Goal: Task Accomplishment & Management: Manage account settings

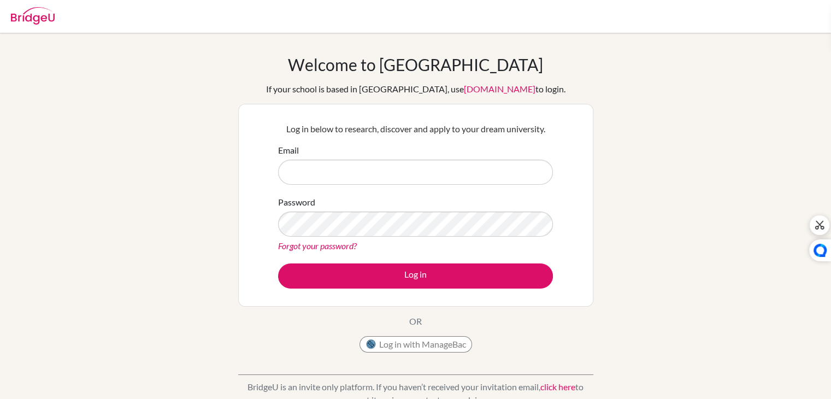
type input "[EMAIL_ADDRESS][DOMAIN_NAME]"
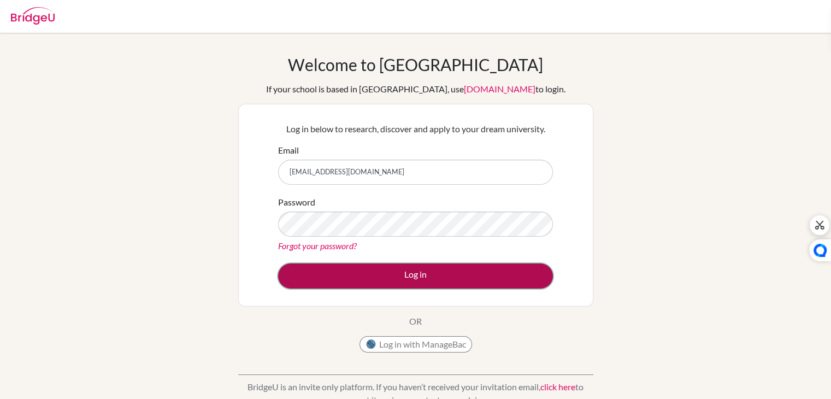
click at [353, 269] on button "Log in" at bounding box center [415, 275] width 275 height 25
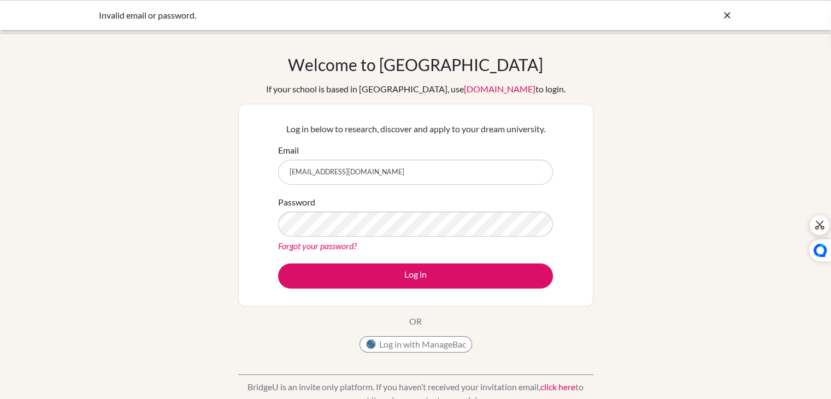
click at [304, 243] on link "Forgot your password?" at bounding box center [317, 245] width 79 height 10
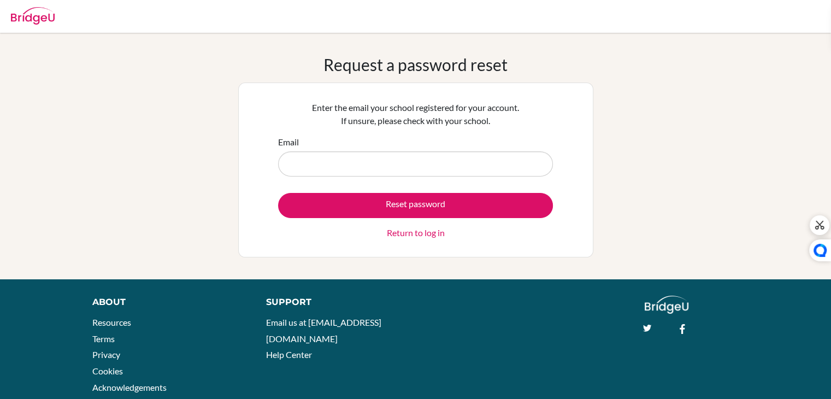
type input "[EMAIL_ADDRESS][DOMAIN_NAME]"
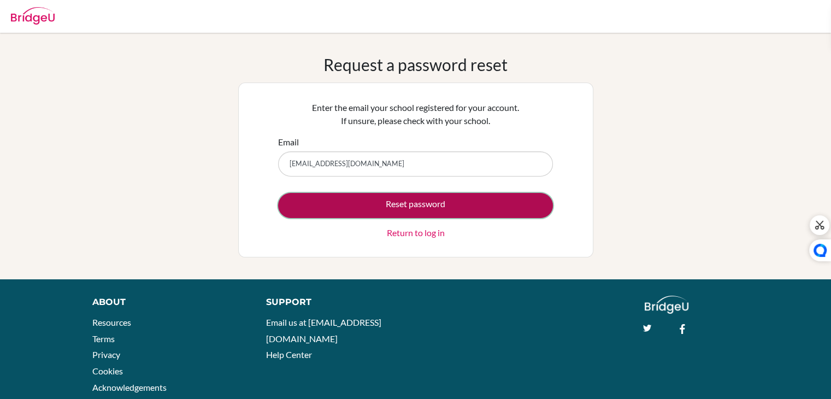
click at [352, 207] on button "Reset password" at bounding box center [415, 205] width 275 height 25
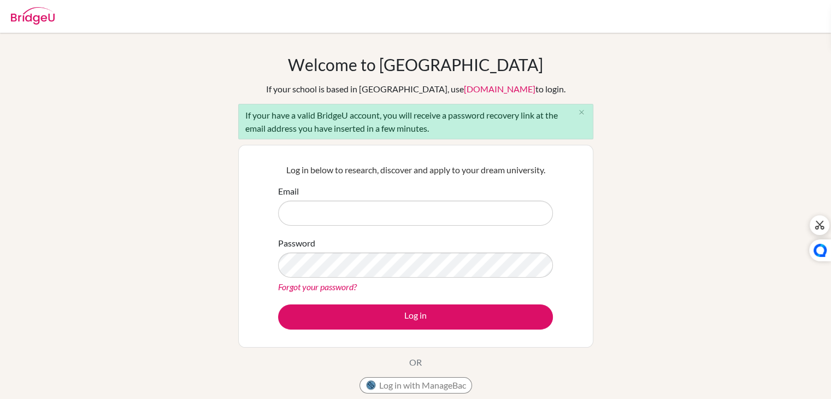
click at [405, 214] on input "Email" at bounding box center [415, 212] width 275 height 25
type input "g103048@asb.ac.th"
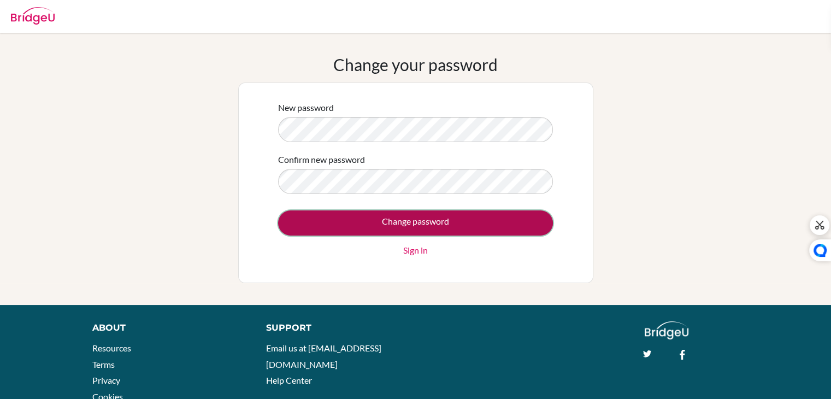
click at [341, 232] on input "Change password" at bounding box center [415, 222] width 275 height 25
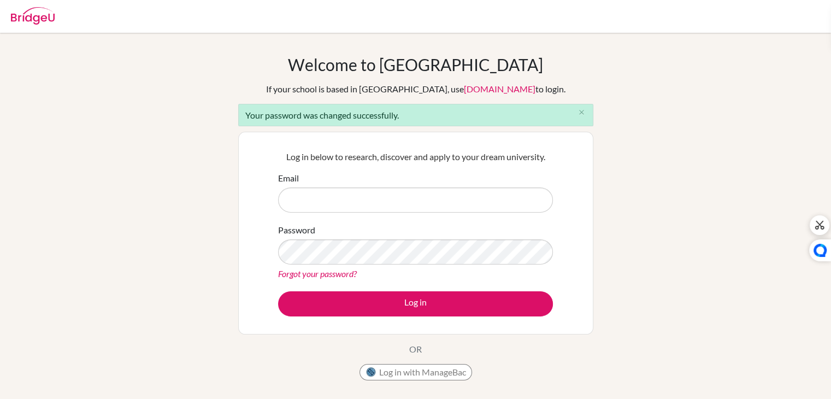
click at [323, 199] on input "Email" at bounding box center [415, 199] width 275 height 25
type input "g103048@asb.ac.th"
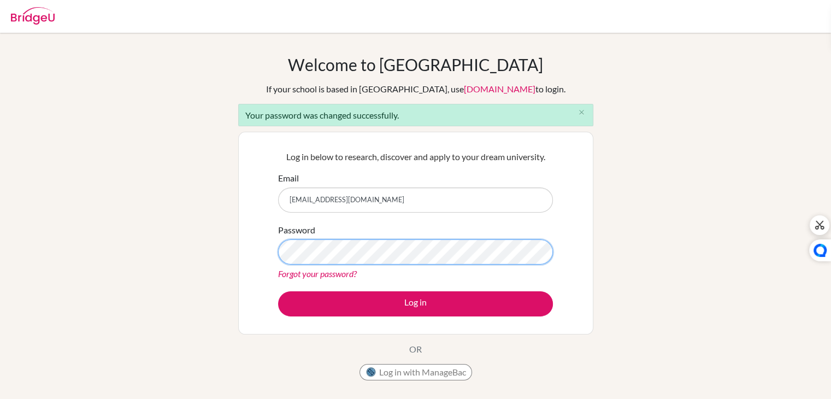
click at [278, 291] on button "Log in" at bounding box center [415, 303] width 275 height 25
